Goal: Book appointment/travel/reservation

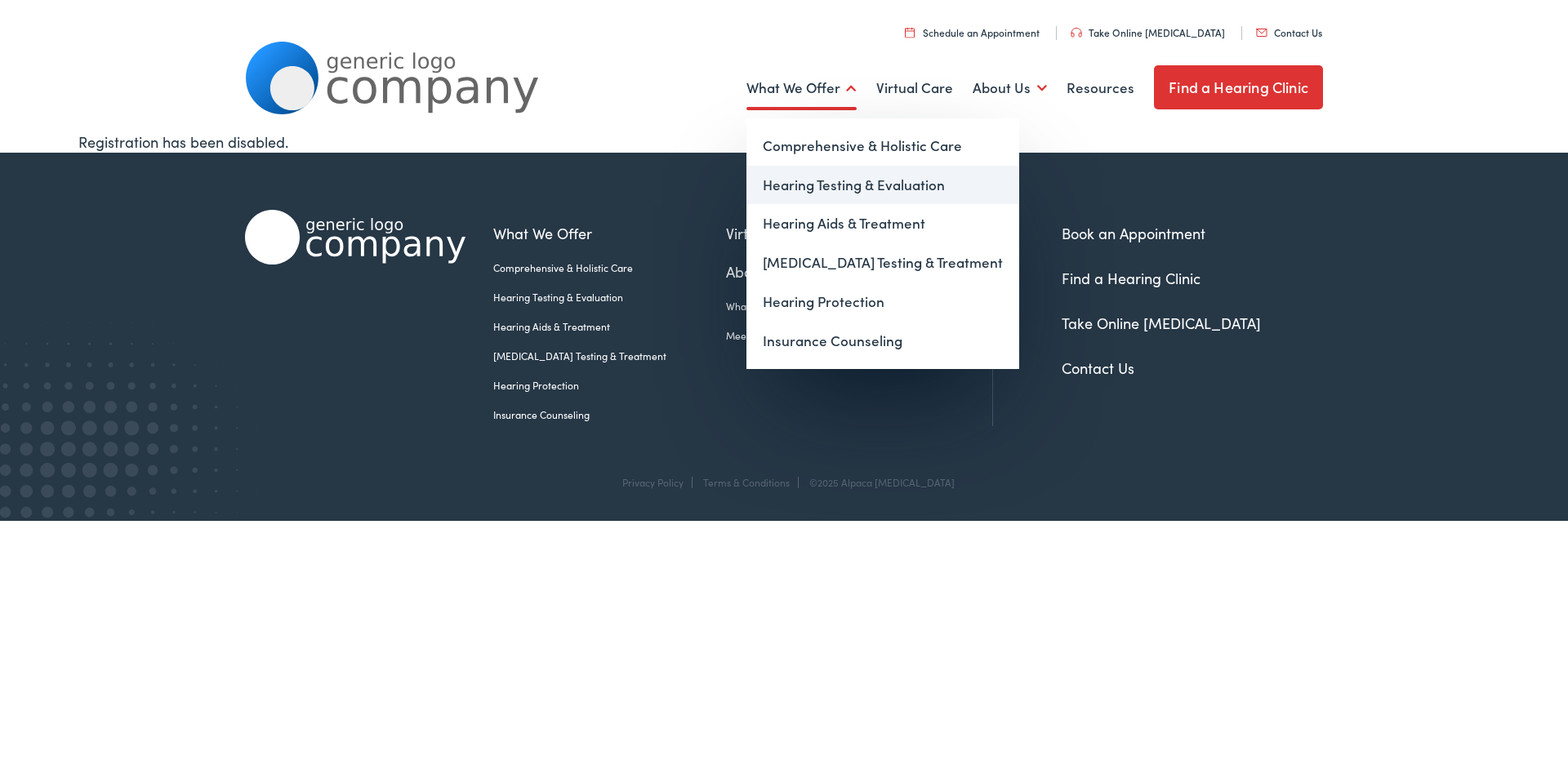
click at [829, 184] on link "Hearing Testing & Evaluation" at bounding box center [883, 185] width 273 height 40
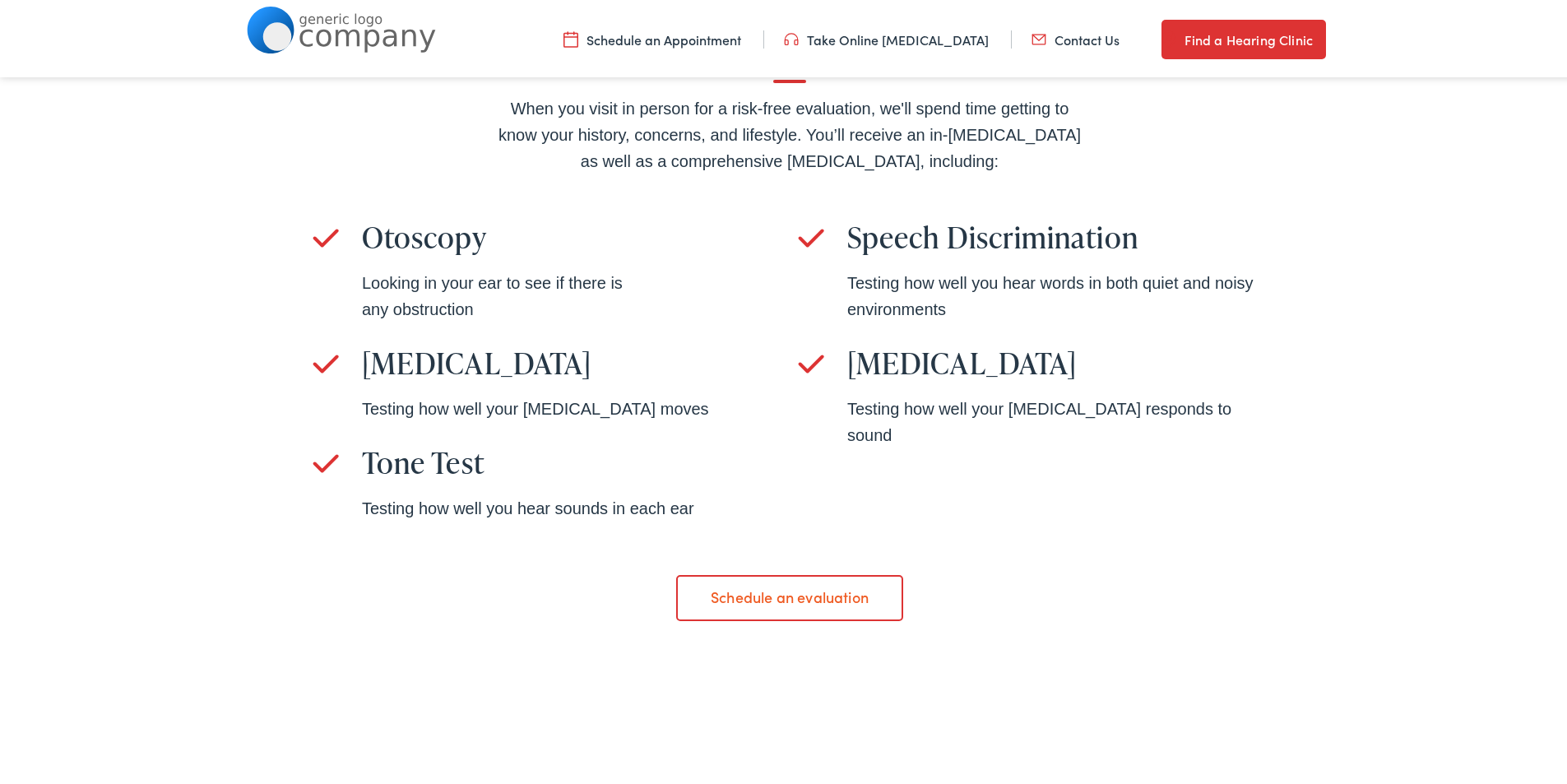
scroll to position [1151, 0]
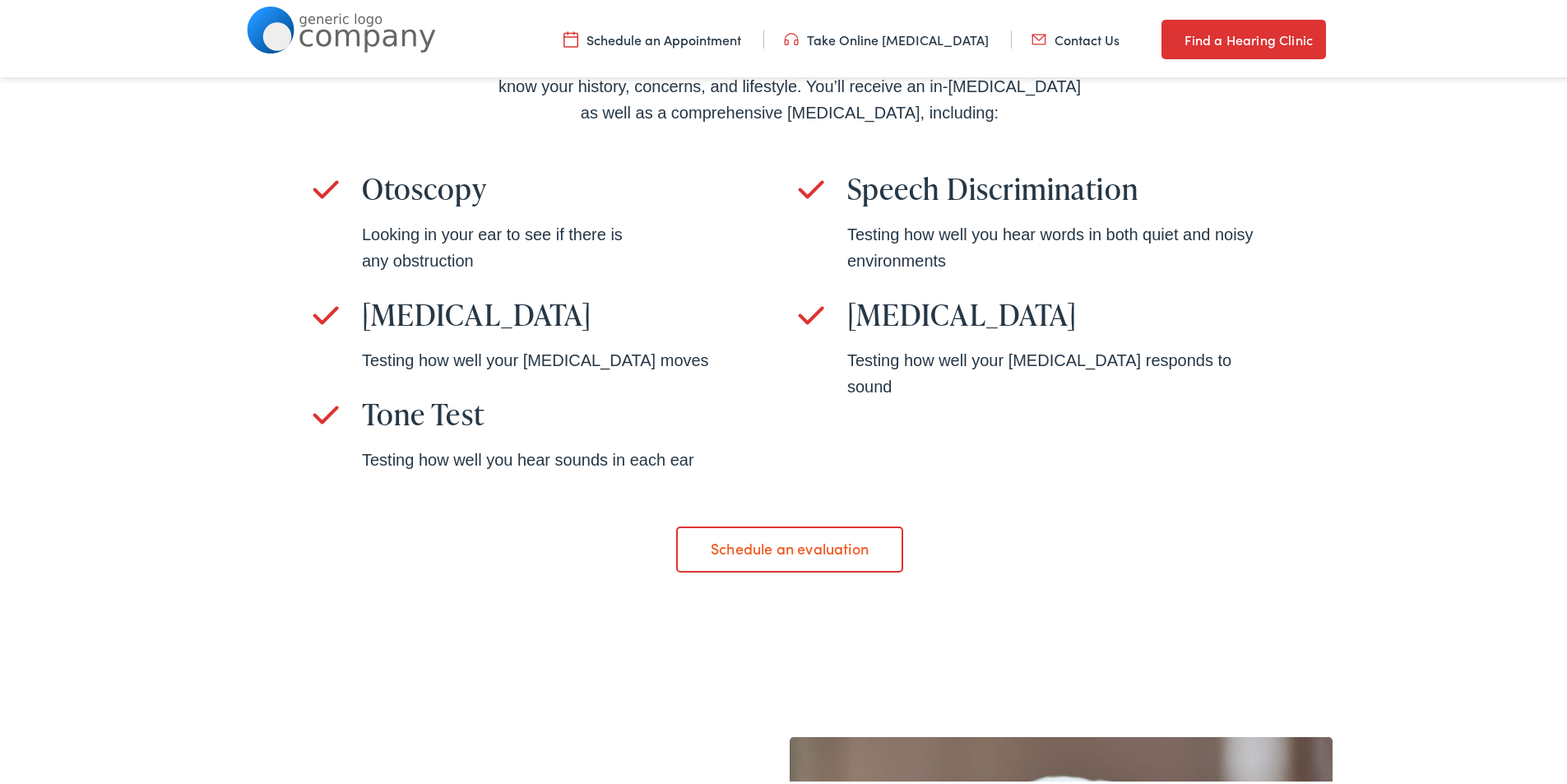
click at [777, 544] on link "Schedule an evaluation" at bounding box center [789, 546] width 227 height 46
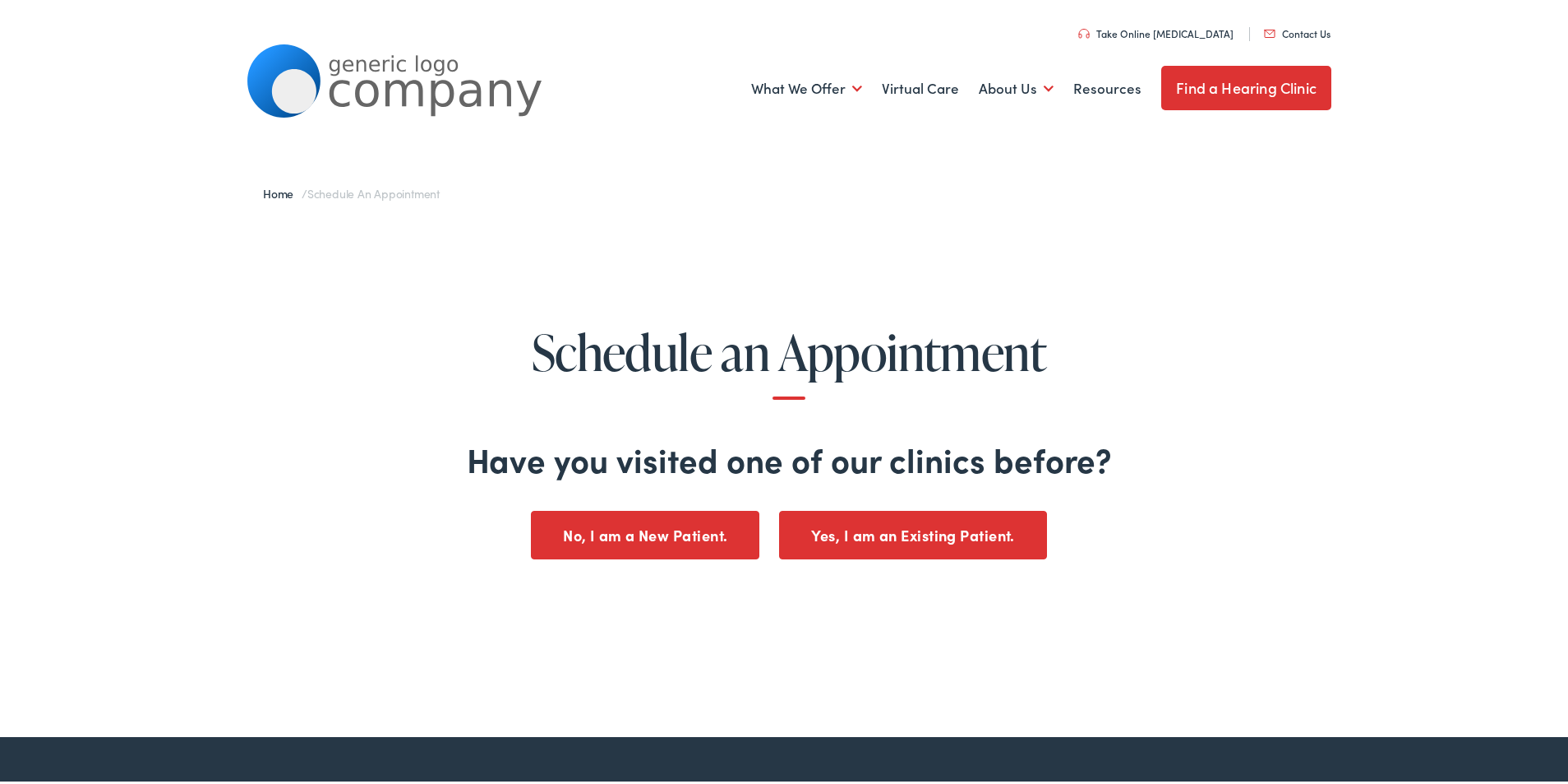
click at [685, 532] on button "No, I am a New Patient." at bounding box center [644, 533] width 228 height 48
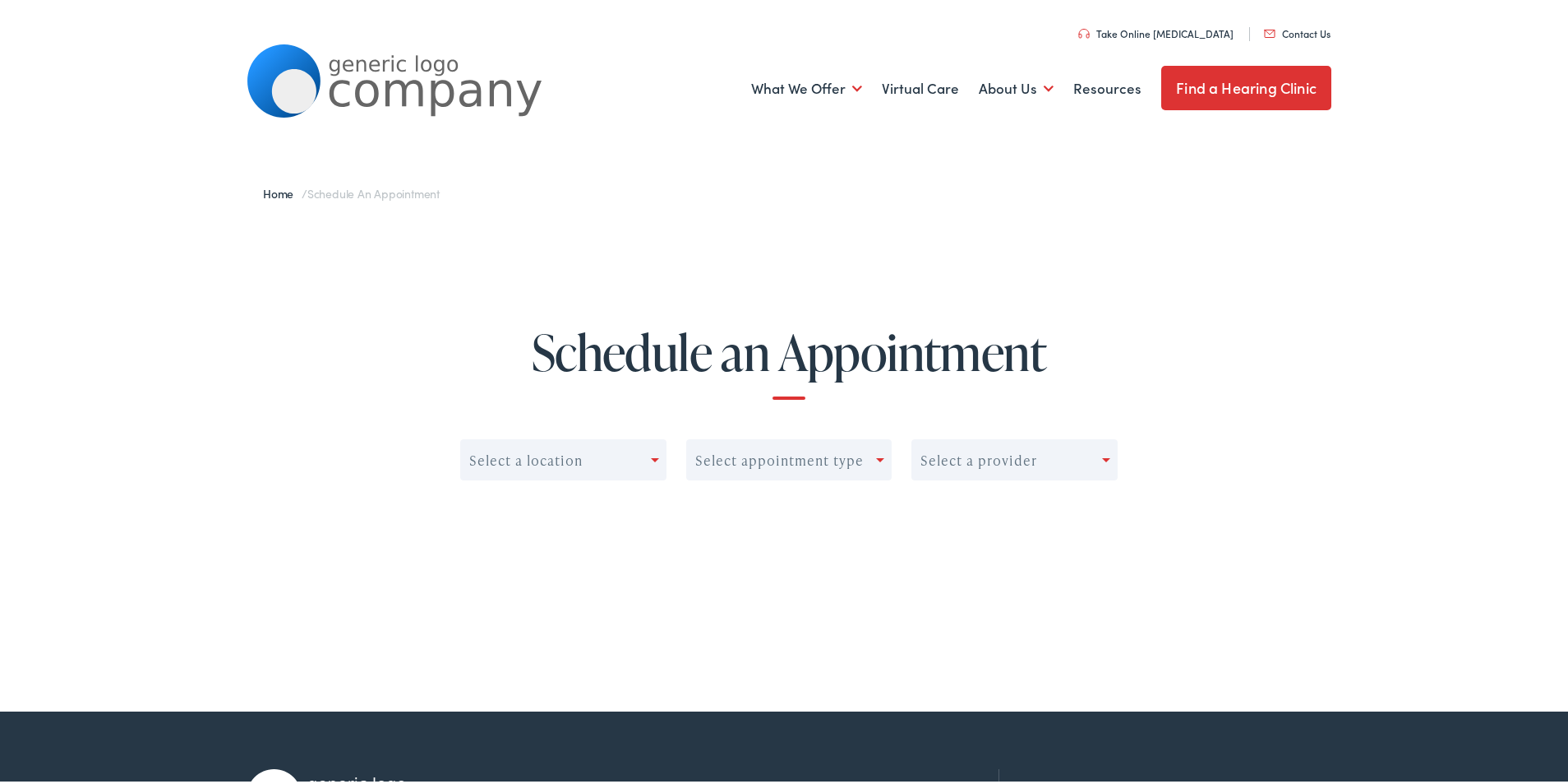
click at [645, 467] on div "Select a location" at bounding box center [555, 456] width 190 height 23
click at [713, 541] on div "Select a location Select appointment type Select a provider" at bounding box center [788, 491] width 657 height 108
